Goal: Task Accomplishment & Management: Use online tool/utility

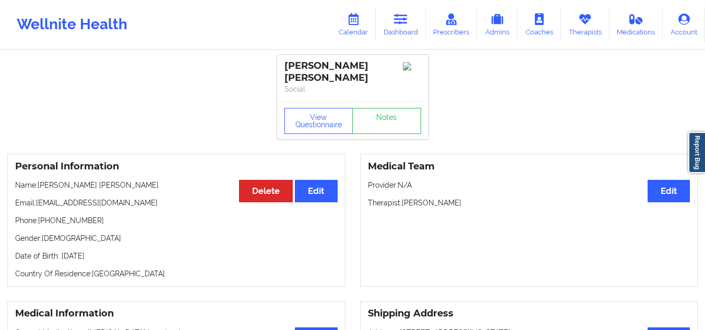
click at [399, 23] on icon at bounding box center [401, 19] width 14 height 11
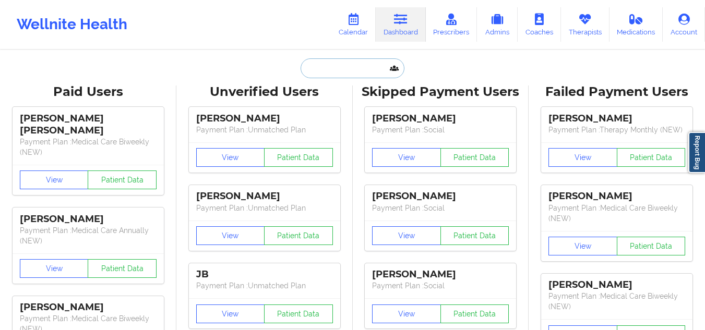
click at [345, 68] on input "text" at bounding box center [352, 68] width 103 height 20
paste input "[PERSON_NAME] [PERSON_NAME]"
type input "Alma Michelle Gonzalez"
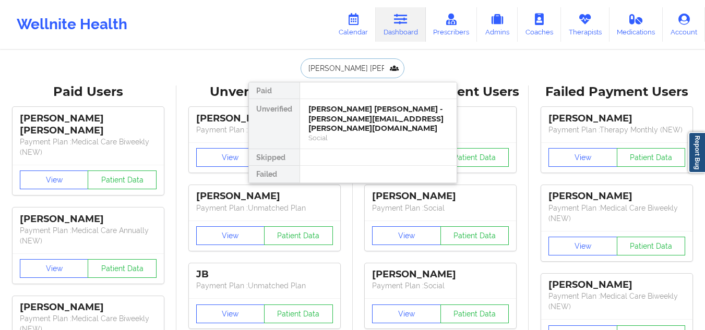
click at [366, 107] on div "Alma Michelle Gonzalez - alma.m.gonzalez@hotmail.com" at bounding box center [378, 118] width 140 height 29
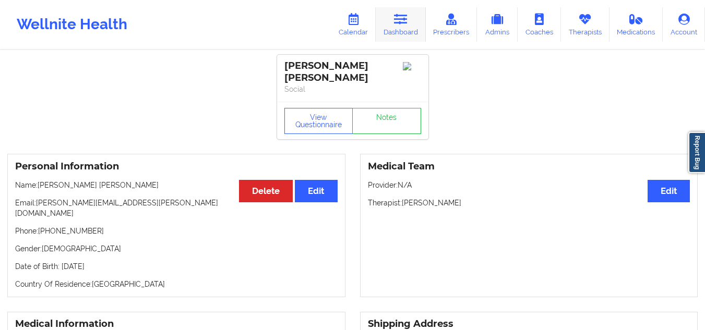
click at [396, 19] on icon at bounding box center [401, 19] width 14 height 11
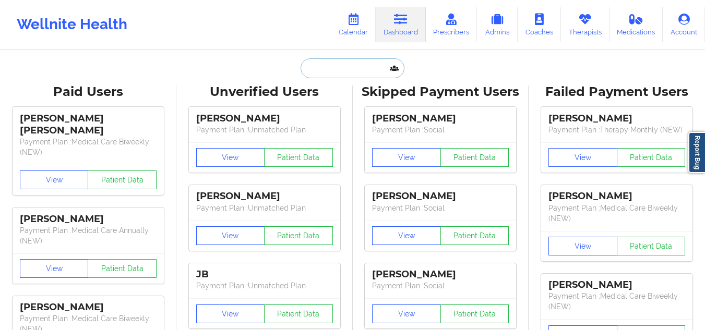
click at [370, 75] on input "text" at bounding box center [352, 68] width 103 height 20
paste input "[PERSON_NAME]"
type input "[PERSON_NAME]"
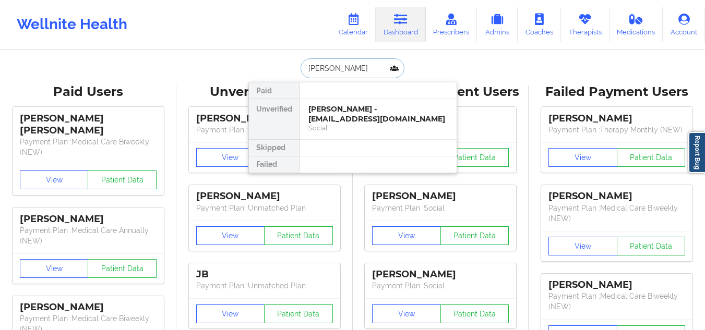
click at [373, 123] on div "[PERSON_NAME] - [EMAIL_ADDRESS][DOMAIN_NAME]" at bounding box center [378, 113] width 140 height 19
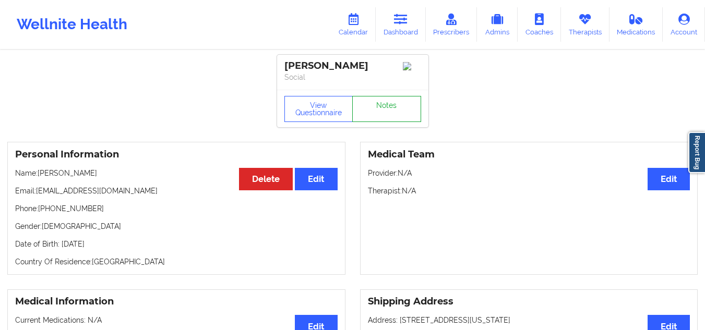
click at [403, 111] on link "Notes" at bounding box center [386, 109] width 69 height 26
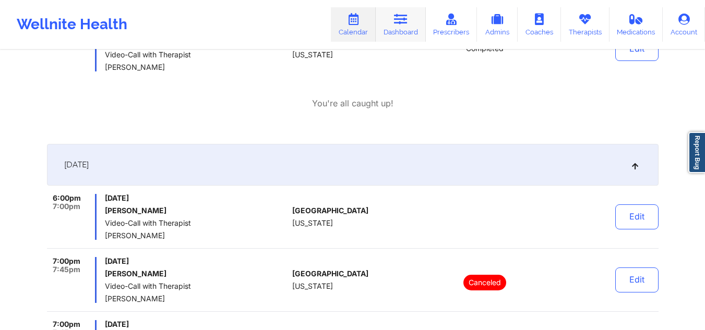
click at [393, 30] on link "Dashboard" at bounding box center [401, 24] width 50 height 34
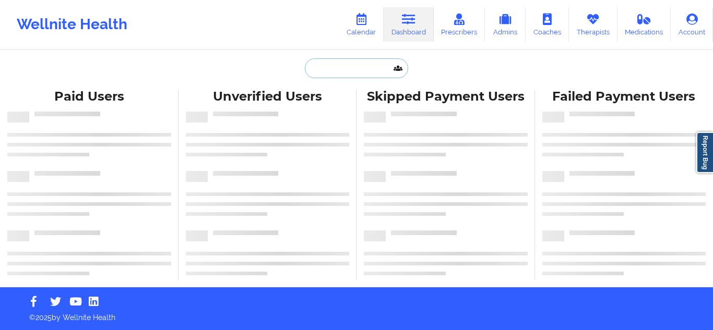
click at [353, 69] on input "text" at bounding box center [356, 68] width 103 height 20
paste input "[PERSON_NAME]"
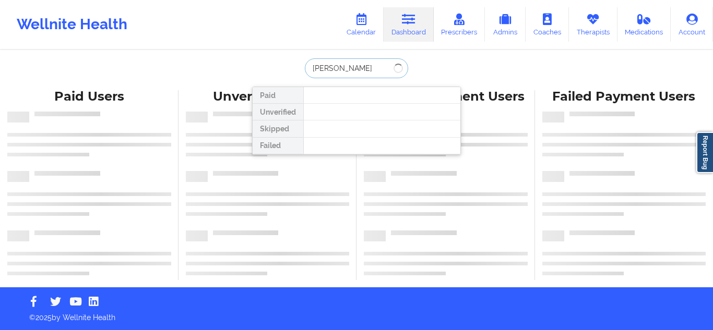
type input "[PERSON_NAME]"
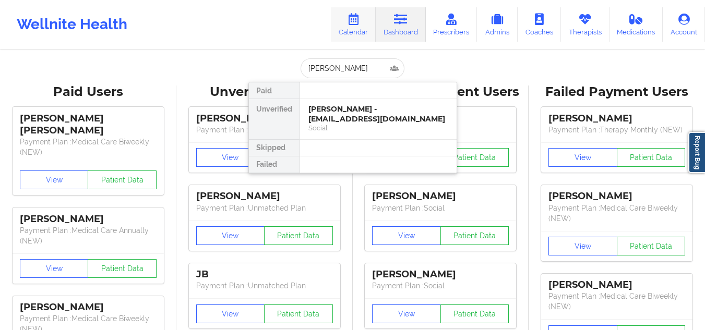
drag, startPoint x: 349, startPoint y: 19, endPoint x: 352, endPoint y: 27, distance: 7.8
click at [349, 19] on icon at bounding box center [353, 19] width 14 height 11
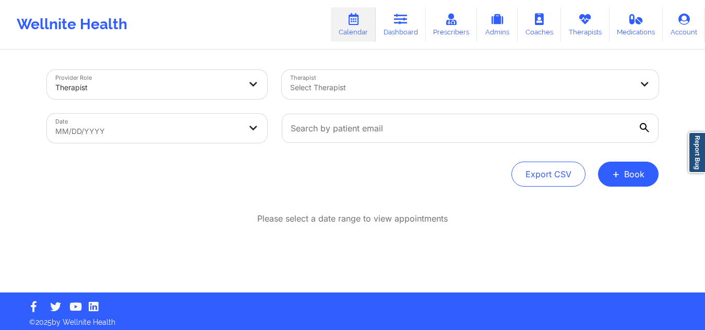
click at [341, 83] on div at bounding box center [461, 87] width 342 height 13
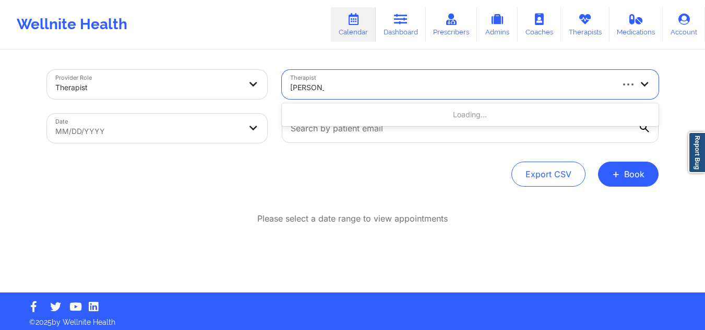
type input "[PERSON_NAME] [PERSON_NAME]"
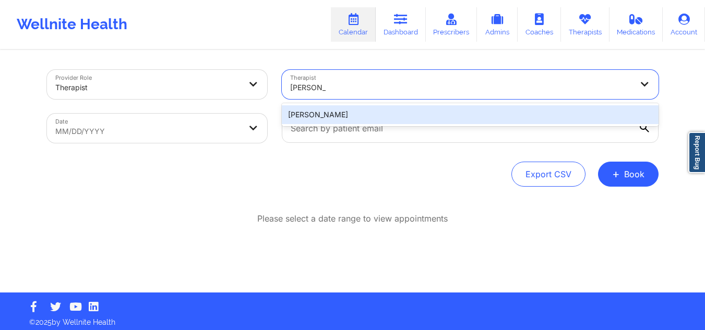
click at [340, 109] on div "[PERSON_NAME]" at bounding box center [470, 114] width 377 height 19
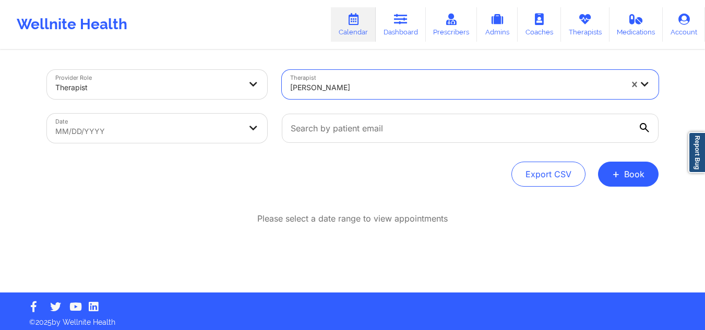
select select "2025-8"
select select "2025-9"
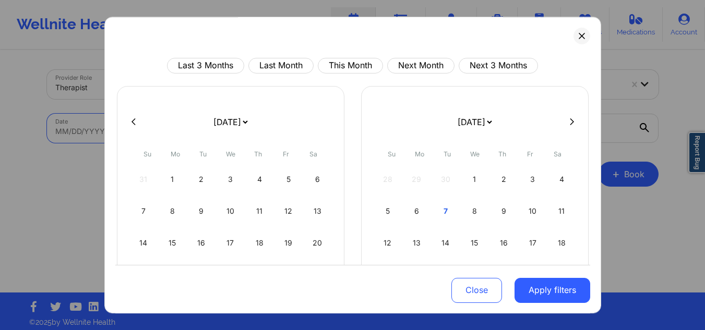
click at [231, 123] on body "Wellnite Health Calendar Dashboard Prescribers Admins Coaches Therapists Medica…" at bounding box center [352, 165] width 705 height 330
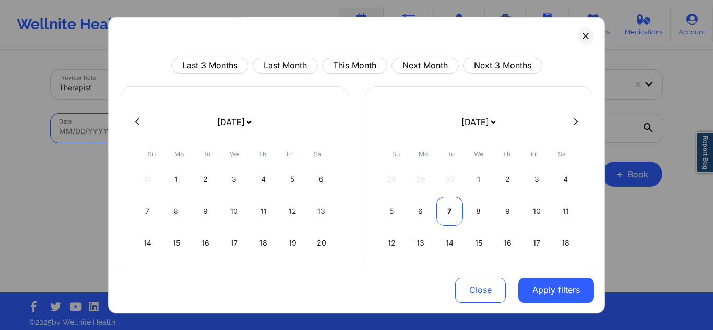
click at [441, 214] on div "7" at bounding box center [449, 211] width 27 height 29
select select "2025-9"
select select "2025-10"
select select "2025-9"
select select "2025-10"
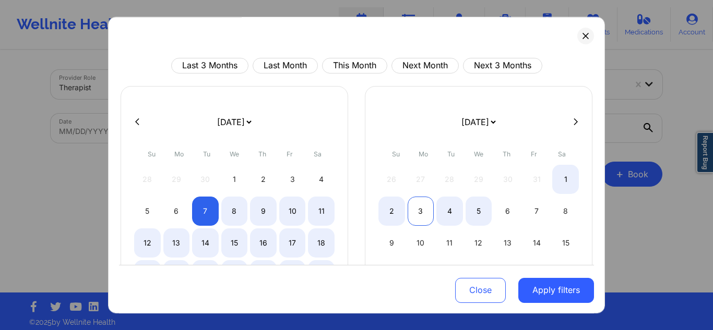
select select "2025-9"
select select "2025-10"
select select "2025-9"
select select "2025-10"
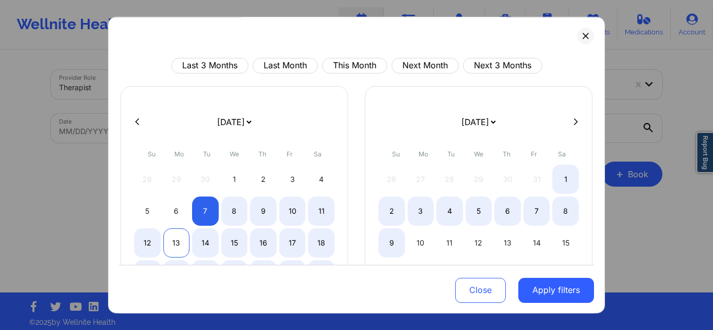
select select "2025-9"
select select "2025-10"
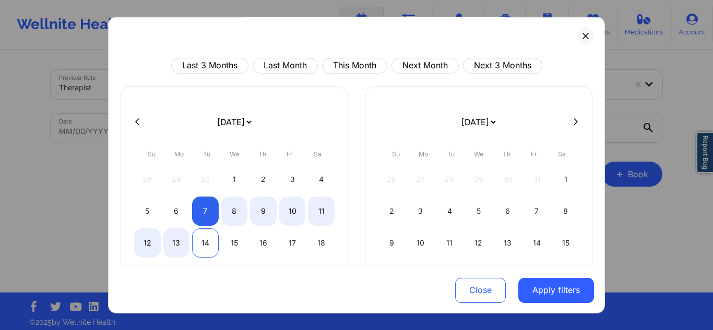
select select "2025-9"
select select "2025-10"
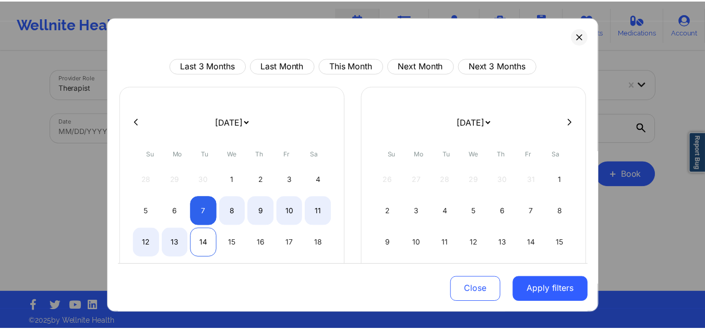
scroll to position [104, 0]
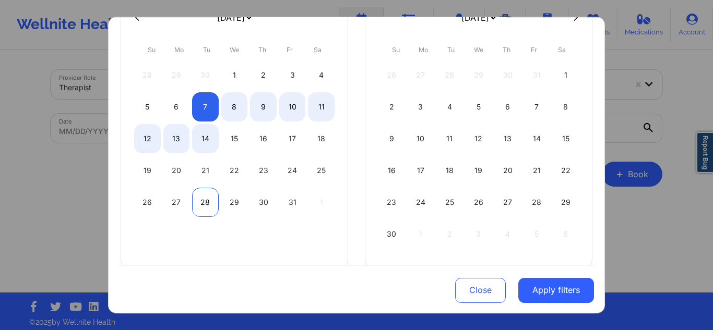
select select "2025-9"
select select "2025-10"
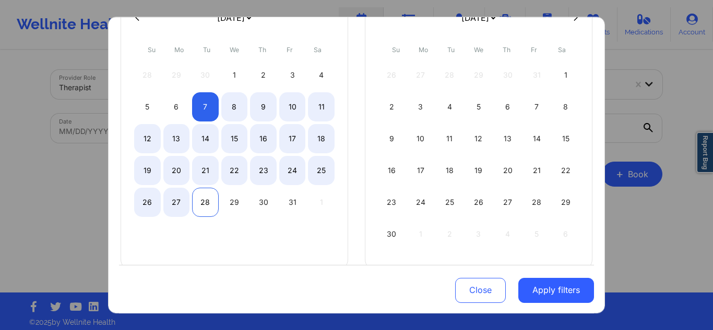
click at [203, 195] on div "28" at bounding box center [205, 202] width 27 height 29
select select "2025-9"
select select "2025-10"
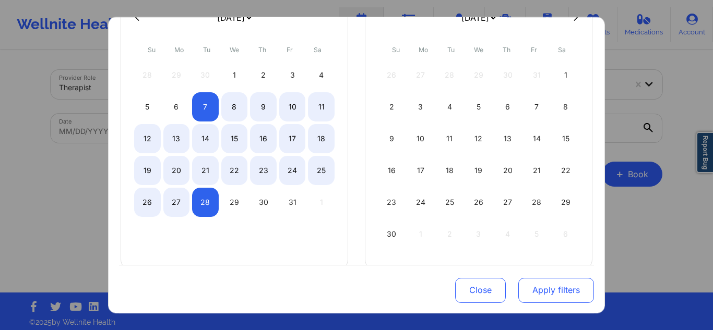
click at [559, 291] on button "Apply filters" at bounding box center [556, 290] width 76 height 25
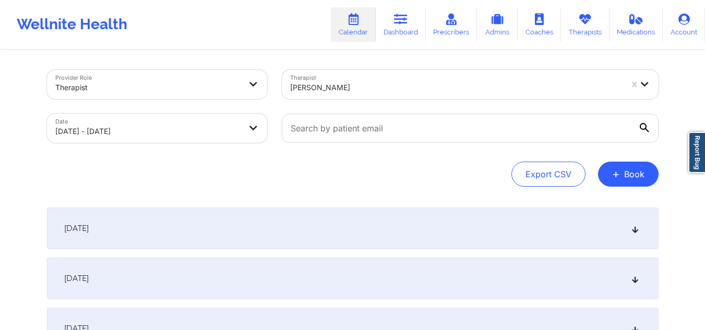
scroll to position [52, 0]
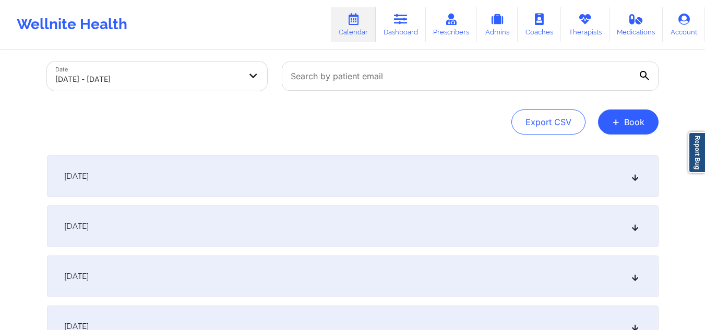
click at [434, 173] on div "[DATE]" at bounding box center [353, 177] width 612 height 42
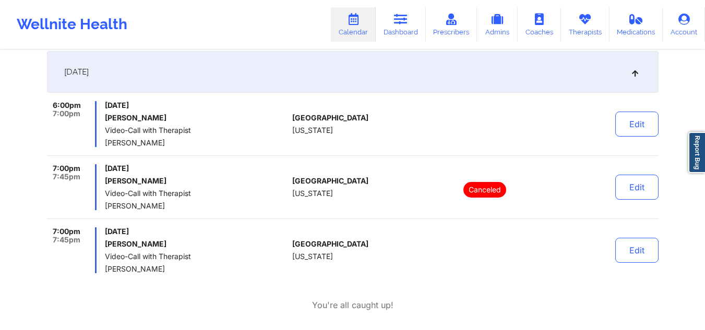
scroll to position [0, 0]
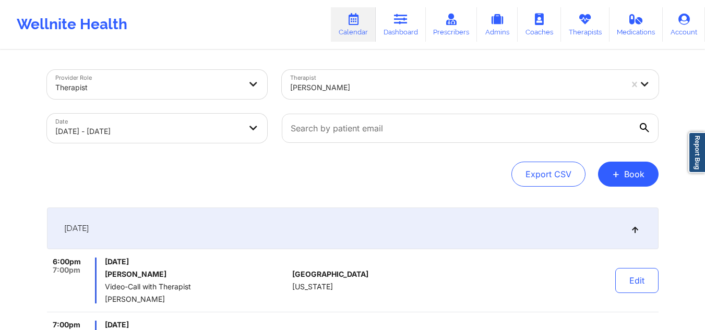
click at [360, 18] on icon at bounding box center [353, 19] width 14 height 11
